Goal: Check status

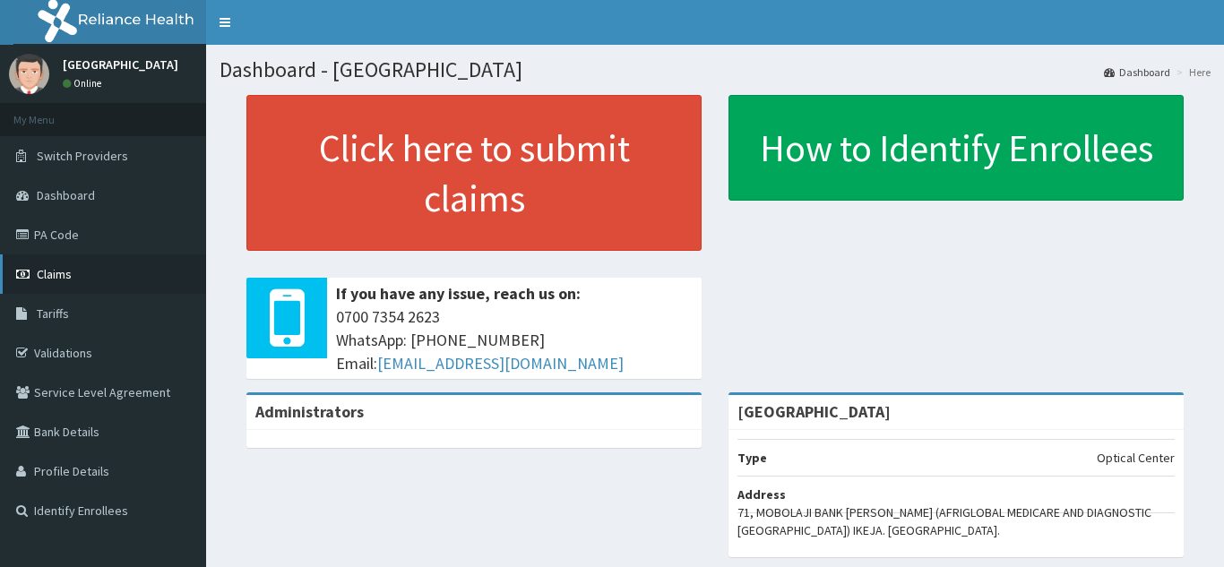
click at [67, 268] on span "Claims" at bounding box center [54, 274] width 35 height 16
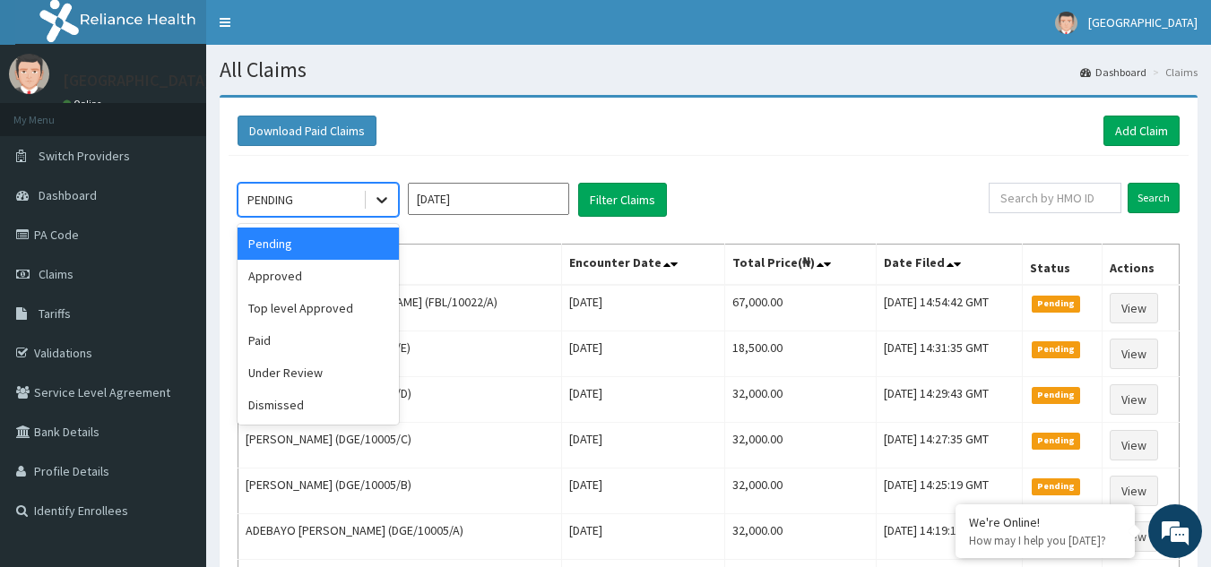
click at [376, 195] on icon at bounding box center [382, 200] width 18 height 18
click at [331, 273] on div "Approved" at bounding box center [317, 276] width 161 height 32
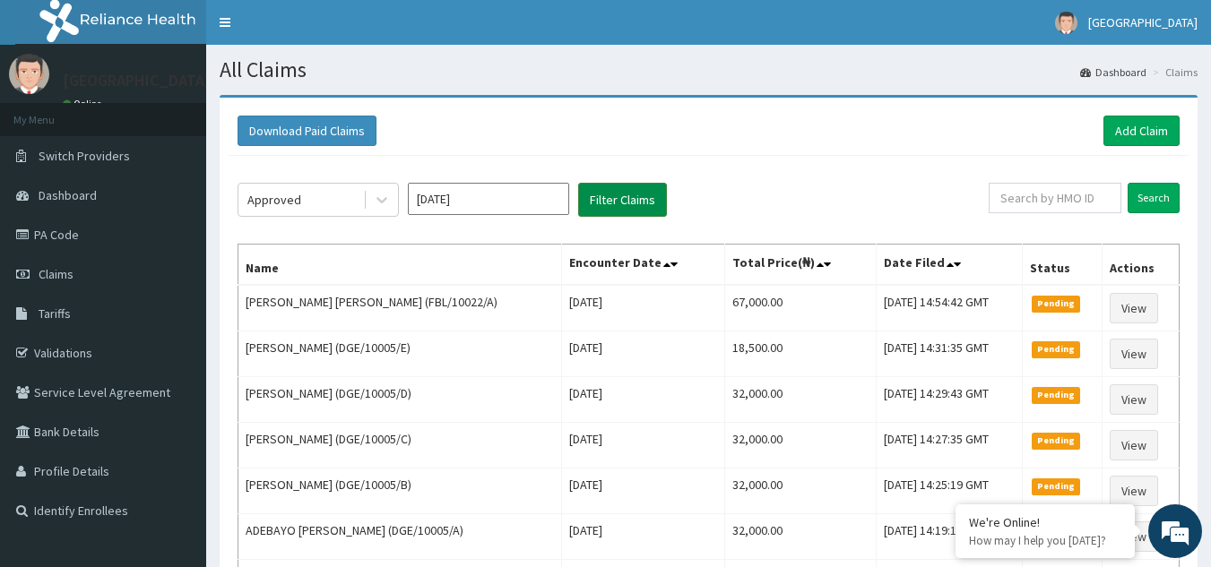
click at [600, 198] on button "Filter Claims" at bounding box center [622, 200] width 89 height 34
